Goal: Information Seeking & Learning: Learn about a topic

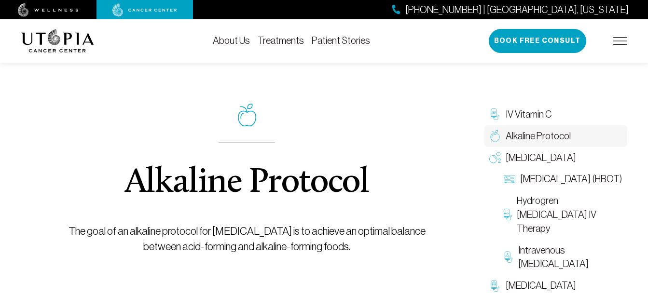
click at [424, 190] on div "Alkaline Protocol The goal of an alkaline protocol for [MEDICAL_DATA] is to ach…" at bounding box center [247, 179] width 385 height 272
click at [622, 36] on div "[PHONE_NUMBER] | [GEOGRAPHIC_DATA], [US_STATE] Book Free Consult" at bounding box center [558, 41] width 138 height 24
click at [622, 39] on img at bounding box center [620, 41] width 14 height 8
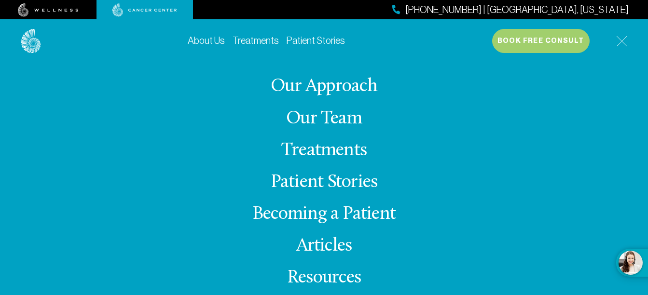
click at [621, 43] on img at bounding box center [621, 41] width 11 height 11
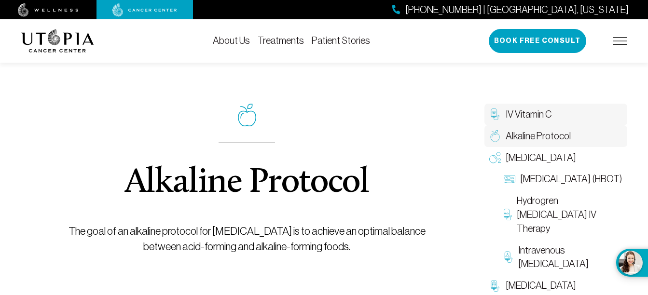
click at [530, 114] on span "IV Vitamin C" at bounding box center [529, 115] width 46 height 14
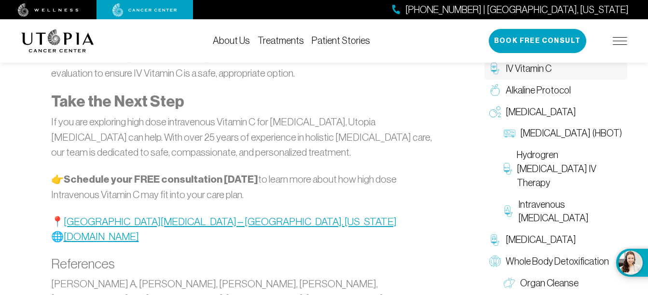
scroll to position [2027, 0]
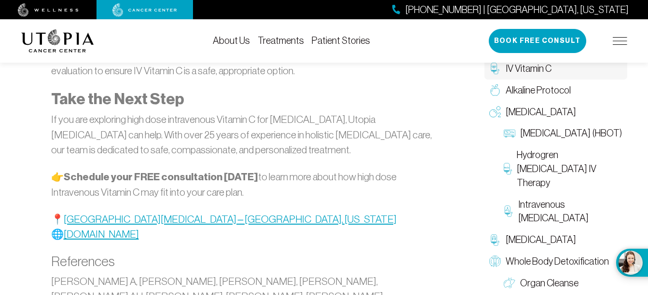
click at [150, 214] on link "[GEOGRAPHIC_DATA][MEDICAL_DATA] – [GEOGRAPHIC_DATA], [US_STATE]" at bounding box center [230, 219] width 333 height 11
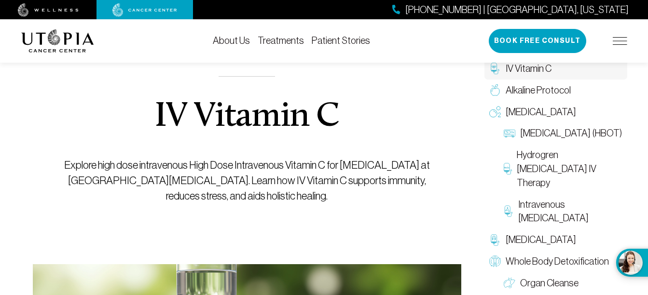
scroll to position [0, 0]
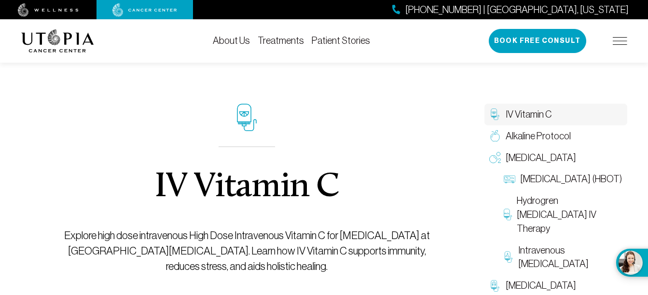
click at [407, 193] on div "IV Vitamin C Explore high dose intravenous High Dose Intravenous Vitamin C for …" at bounding box center [247, 188] width 385 height 291
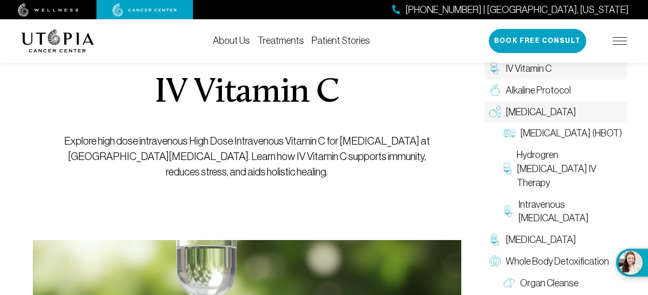
scroll to position [97, 0]
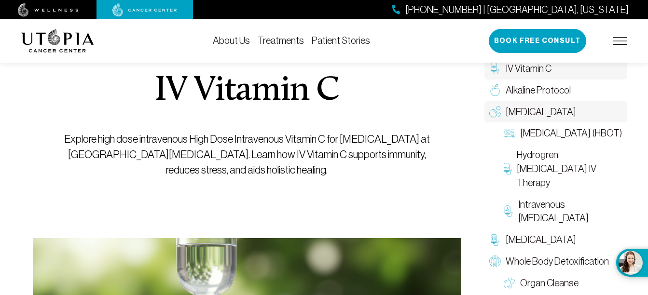
click at [544, 115] on span "[MEDICAL_DATA]" at bounding box center [541, 112] width 70 height 14
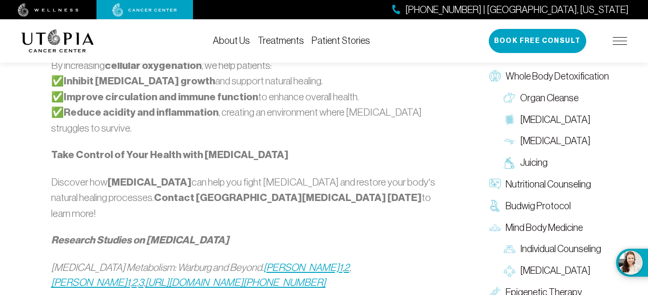
scroll to position [1110, 0]
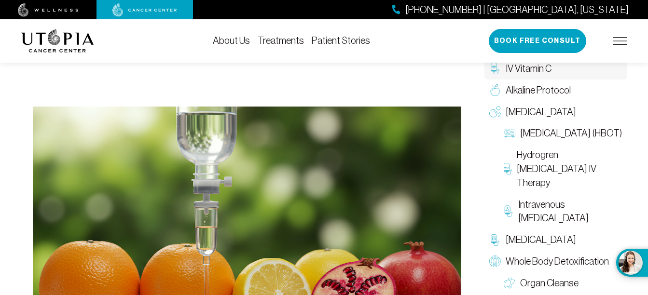
scroll to position [145, 0]
